Goal: Information Seeking & Learning: Get advice/opinions

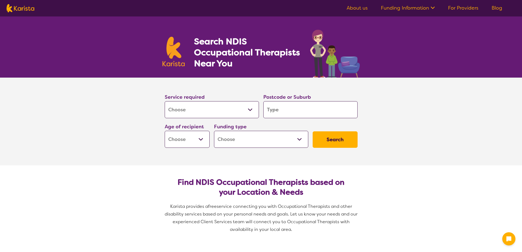
select select "[MEDICAL_DATA]"
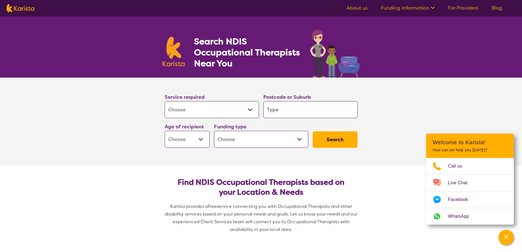
click at [280, 111] on input "search" at bounding box center [310, 109] width 94 height 17
click at [266, 141] on select "Home Care Package (HCP) National Disability Insurance Scheme (NDIS) I don't know" at bounding box center [261, 139] width 94 height 17
select select "NDIS"
click at [214, 131] on select "Home Care Package (HCP) National Disability Insurance Scheme (NDIS) I don't know" at bounding box center [261, 139] width 94 height 17
select select "NDIS"
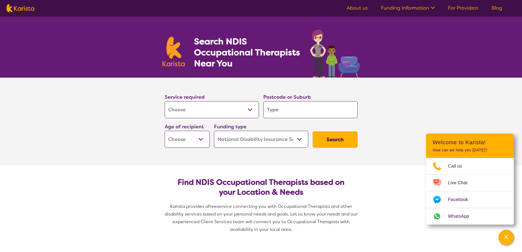
click at [296, 111] on input "search" at bounding box center [310, 109] width 94 height 17
click at [286, 144] on select "Home Care Package (HCP) National Disability Insurance Scheme (NDIS) I don't know" at bounding box center [261, 139] width 94 height 17
click at [214, 131] on select "Home Care Package (HCP) National Disability Insurance Scheme (NDIS) I don't know" at bounding box center [261, 139] width 94 height 17
click at [192, 141] on select "Early Childhood - 0 to 9 Child - 10 to 11 Adolescent - 12 to 17 Adult - 18 to 6…" at bounding box center [187, 139] width 45 height 17
drag, startPoint x: 192, startPoint y: 141, endPoint x: 200, endPoint y: 138, distance: 7.9
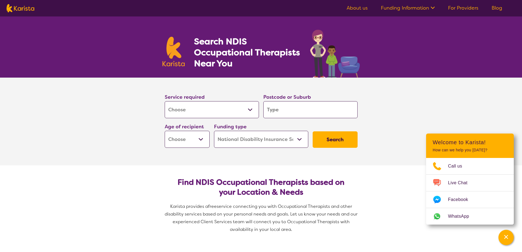
click at [192, 141] on select "Early Childhood - 0 to 9 Child - 10 to 11 Adolescent - 12 to 17 Adult - 18 to 6…" at bounding box center [187, 139] width 45 height 17
click at [296, 115] on input "search" at bounding box center [310, 109] width 94 height 17
type input "3"
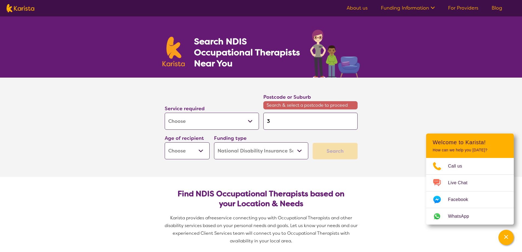
type input "30"
type input "304"
type input "3042"
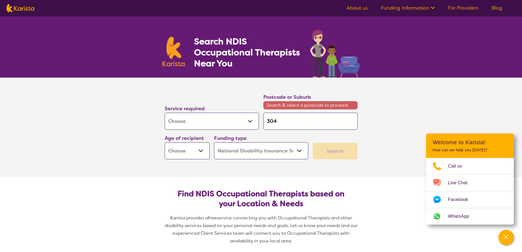
type input "3042"
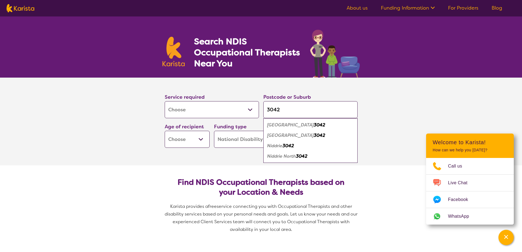
type input "3042"
click at [313, 131] on button "Search" at bounding box center [335, 139] width 45 height 16
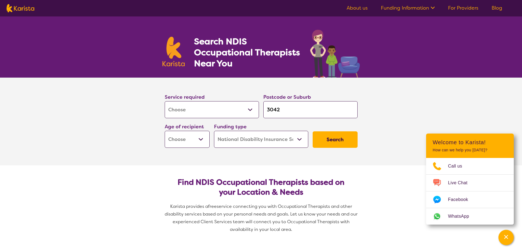
click at [343, 144] on button "Search" at bounding box center [335, 139] width 45 height 16
click at [194, 141] on select "Early Childhood - 0 to 9 Child - 10 to 11 Adolescent - 12 to 17 Adult - 18 to 6…" at bounding box center [187, 139] width 45 height 17
select select "AD"
click at [165, 131] on select "Early Childhood - 0 to 9 Child - 10 to 11 Adolescent - 12 to 17 Adult - 18 to 6…" at bounding box center [187, 139] width 45 height 17
select select "AD"
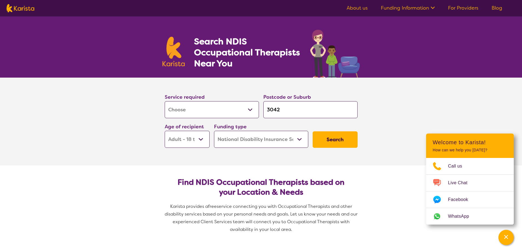
click at [331, 140] on button "Search" at bounding box center [335, 139] width 45 height 16
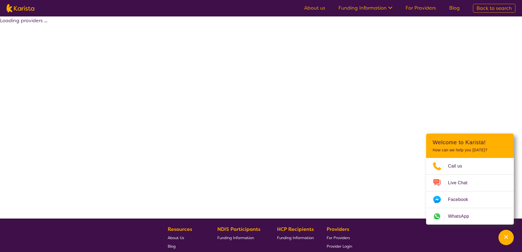
select select "by_score"
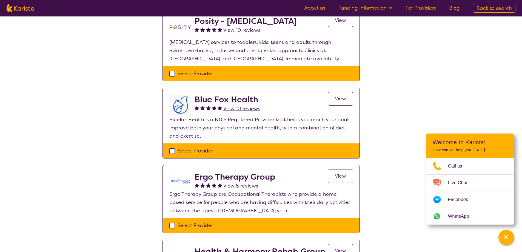
scroll to position [110, 0]
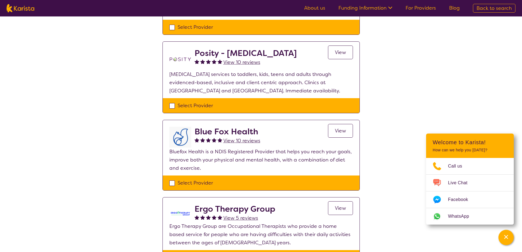
click at [343, 127] on span "View" at bounding box center [340, 130] width 11 height 7
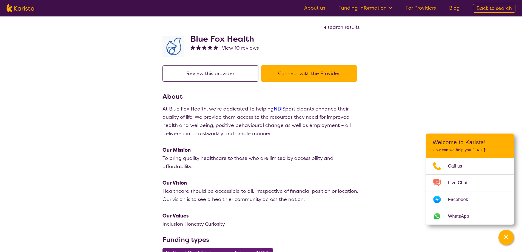
click at [303, 72] on button "Connect with the Provider" at bounding box center [309, 73] width 96 height 16
select select "by_score"
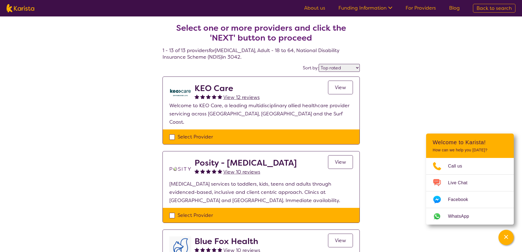
scroll to position [110, 0]
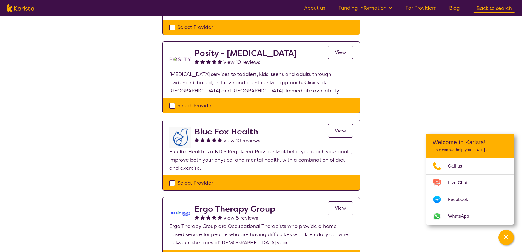
select select "[MEDICAL_DATA]"
select select "AD"
select select "NDIS"
select select "[MEDICAL_DATA]"
select select "AD"
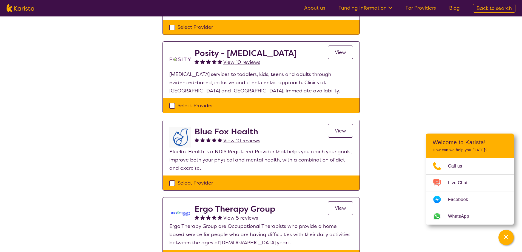
select select "NDIS"
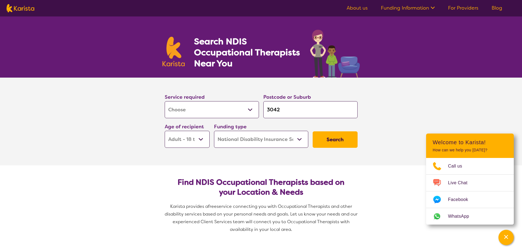
click at [215, 109] on select "Allied Health Assistant Assessment ([MEDICAL_DATA] or [MEDICAL_DATA]) Behaviour…" at bounding box center [212, 109] width 94 height 17
click at [165, 101] on select "Allied Health Assistant Assessment ([MEDICAL_DATA] or [MEDICAL_DATA]) Behaviour…" at bounding box center [212, 109] width 94 height 17
click at [288, 115] on input "3042" at bounding box center [310, 109] width 94 height 17
click at [192, 141] on select "Early Childhood - 0 to 9 Child - 10 to 11 Adolescent - 12 to 17 Adult - 18 to 6…" at bounding box center [187, 139] width 45 height 17
select select "AS"
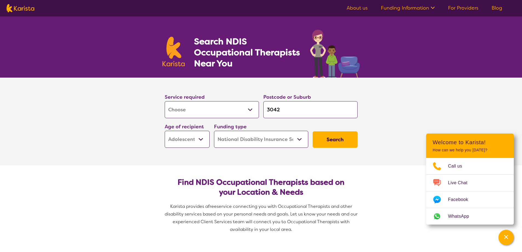
click at [165, 131] on select "Early Childhood - 0 to 9 Child - 10 to 11 Adolescent - 12 to 17 Adult - 18 to 6…" at bounding box center [187, 139] width 45 height 17
select select "AS"
click at [339, 136] on button "Search" at bounding box center [335, 139] width 45 height 16
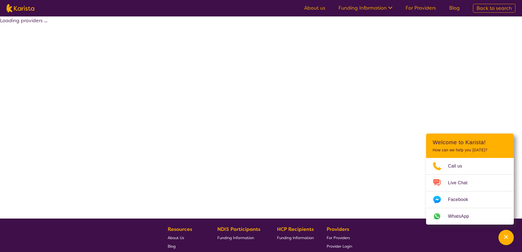
select select "by_score"
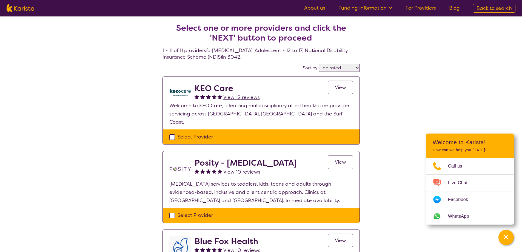
drag, startPoint x: 171, startPoint y: 129, endPoint x: 177, endPoint y: 129, distance: 6.3
click at [171, 133] on div "Select Provider" at bounding box center [261, 137] width 184 height 8
checkbox input "true"
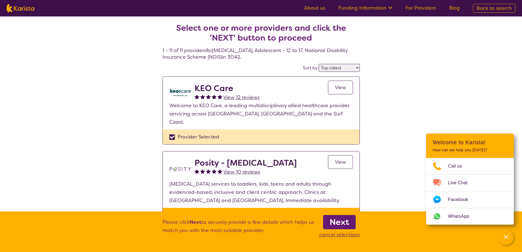
click at [343, 224] on b "Next" at bounding box center [339, 222] width 19 height 11
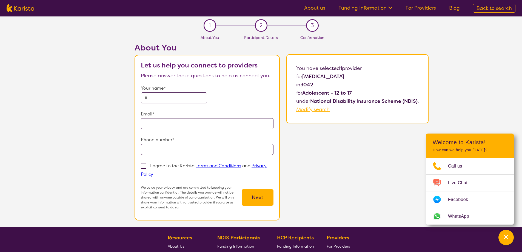
select select "by_score"
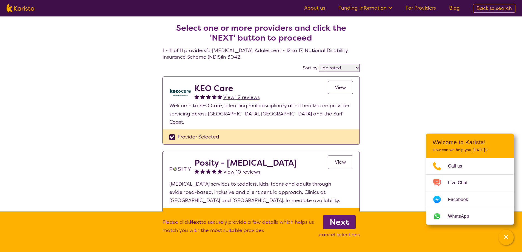
select select "[MEDICAL_DATA]"
select select "AS"
select select "NDIS"
select select "[MEDICAL_DATA]"
select select "AS"
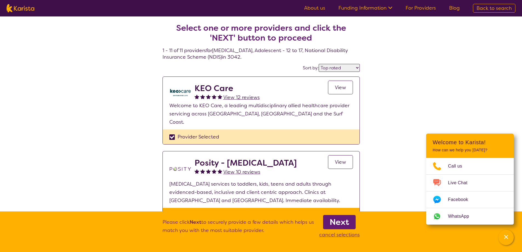
select select "NDIS"
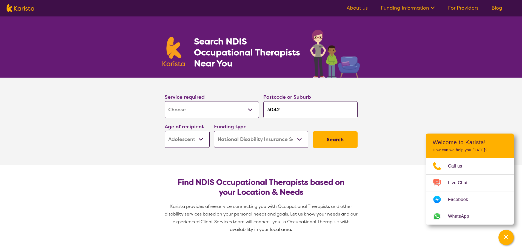
click at [249, 110] on select "Allied Health Assistant Assessment ([MEDICAL_DATA] or [MEDICAL_DATA]) Behaviour…" at bounding box center [212, 109] width 94 height 17
click at [246, 111] on select "Allied Health Assistant Assessment ([MEDICAL_DATA] or [MEDICAL_DATA]) Behaviour…" at bounding box center [212, 109] width 94 height 17
click at [288, 107] on input "3042" at bounding box center [310, 109] width 94 height 17
drag, startPoint x: 271, startPoint y: 109, endPoint x: 250, endPoint y: 109, distance: 20.6
click at [250, 109] on div "Service required Allied Health Assistant Assessment ([MEDICAL_DATA] or [MEDICAL…" at bounding box center [261, 120] width 197 height 59
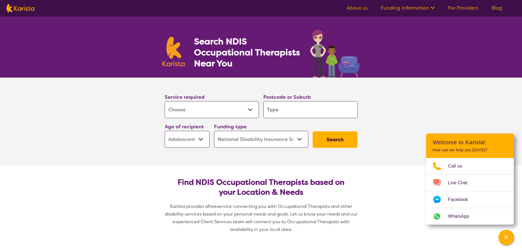
click at [370, 97] on section "Service required Allied Health Assistant Assessment ([MEDICAL_DATA] or [MEDICAL…" at bounding box center [261, 122] width 219 height 88
click at [204, 145] on select "Early Childhood - 0 to 9 Child - 10 to 11 Adolescent - 12 to 17 Adult - 18 to 6…" at bounding box center [187, 139] width 45 height 17
select select
click at [165, 131] on select "Early Childhood - 0 to 9 Child - 10 to 11 Adolescent - 12 to 17 Adult - 18 to 6…" at bounding box center [187, 139] width 45 height 17
select select
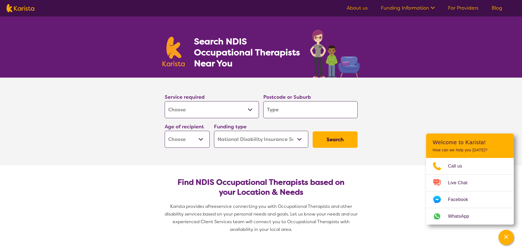
click at [286, 136] on select "Home Care Package (HCP) National Disability Insurance Scheme (NDIS) I don't know" at bounding box center [261, 139] width 94 height 17
click at [254, 140] on select "Home Care Package (HCP) National Disability Insurance Scheme (NDIS) I don't know" at bounding box center [261, 139] width 94 height 17
click at [314, 112] on input "search" at bounding box center [310, 109] width 94 height 17
type input "3"
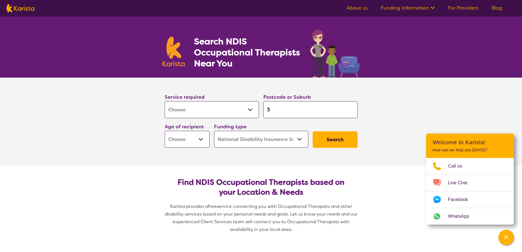
type input "30"
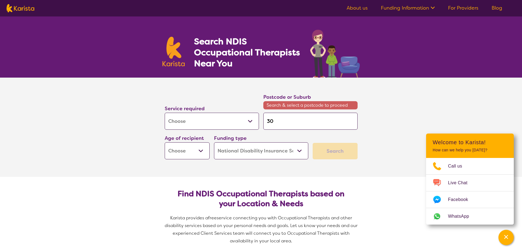
type input "304"
type input "3042"
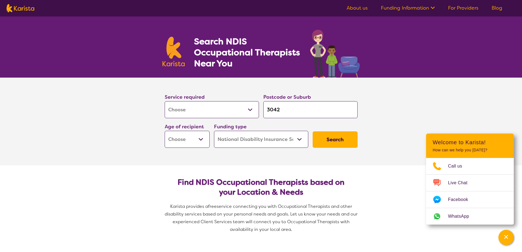
click at [337, 137] on button "Search" at bounding box center [335, 139] width 45 height 16
drag, startPoint x: 244, startPoint y: 166, endPoint x: 243, endPoint y: 163, distance: 2.8
click at [244, 166] on section "Find NDIS Occupational Therapists based on your Location & Needs Karista provid…" at bounding box center [261, 203] width 211 height 76
drag, startPoint x: 293, startPoint y: 110, endPoint x: 226, endPoint y: 106, distance: 66.7
click at [240, 107] on div "Service required Allied Health Assistant Assessment ([MEDICAL_DATA] or [MEDICAL…" at bounding box center [261, 120] width 197 height 59
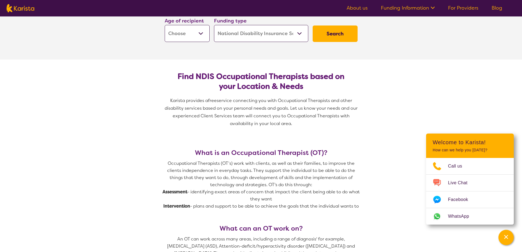
scroll to position [27, 0]
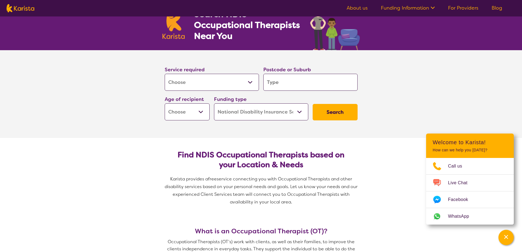
click at [226, 86] on select "Allied Health Assistant Assessment ([MEDICAL_DATA] or [MEDICAL_DATA]) Behaviour…" at bounding box center [212, 82] width 94 height 17
select select "NDIS Plan management"
click at [165, 74] on select "Allied Health Assistant Assessment ([MEDICAL_DATA] or [MEDICAL_DATA]) Behaviour…" at bounding box center [212, 82] width 94 height 17
select select "NDIS Plan management"
click at [342, 113] on button "Search" at bounding box center [335, 112] width 45 height 16
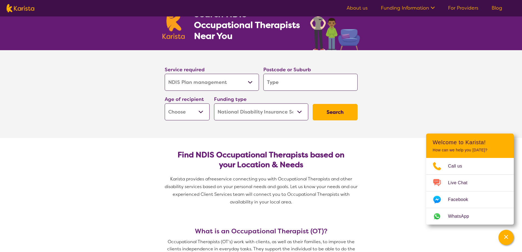
click at [324, 78] on input "search" at bounding box center [310, 82] width 94 height 17
type input "3"
type input "30"
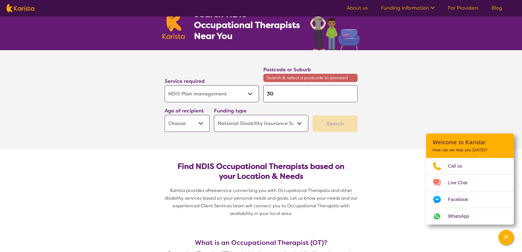
type input "304"
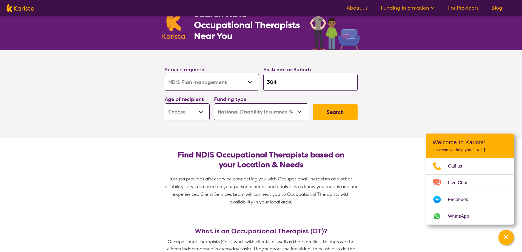
type input "3042"
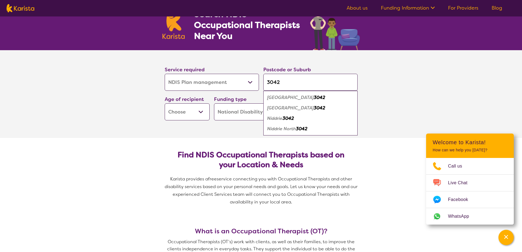
type input "3042"
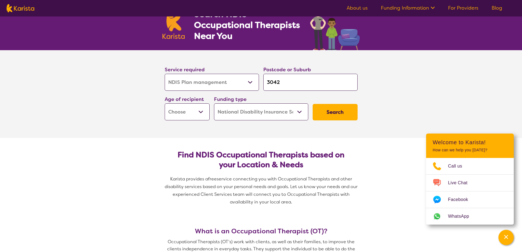
click at [170, 115] on select "Early Childhood - 0 to 9 Child - 10 to 11 Adolescent - 12 to 17 Adult - 18 to 6…" at bounding box center [187, 111] width 45 height 17
select select "CH"
click at [165, 103] on select "Early Childhood - 0 to 9 Child - 10 to 11 Adolescent - 12 to 17 Adult - 18 to 6…" at bounding box center [187, 111] width 45 height 17
select select "CH"
click at [334, 107] on button "Search" at bounding box center [335, 112] width 45 height 16
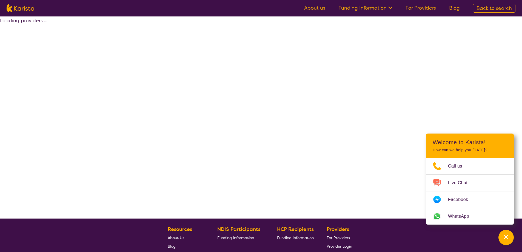
select select "by_score"
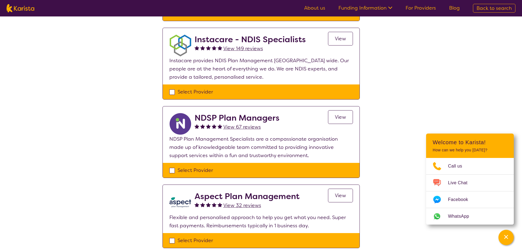
scroll to position [137, 0]
